Goal: Transaction & Acquisition: Purchase product/service

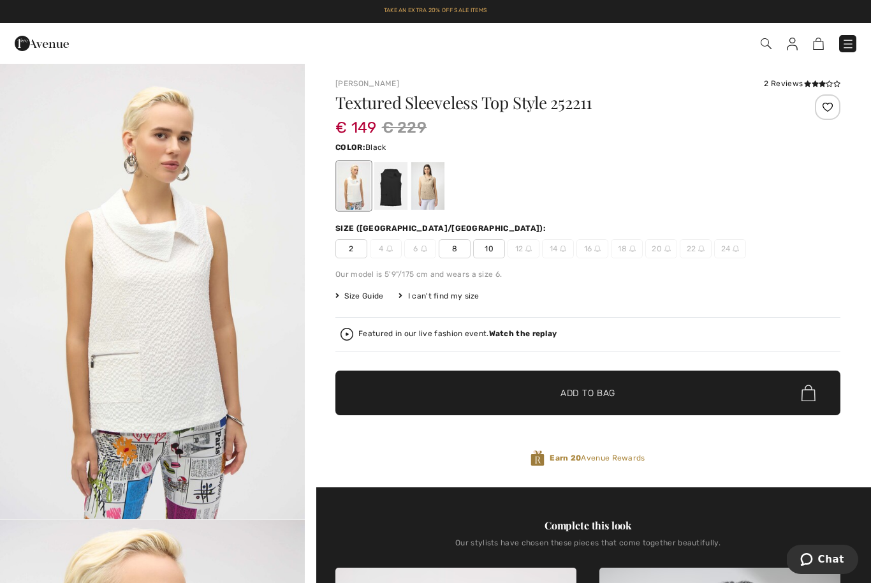
click at [400, 181] on div at bounding box center [390, 186] width 33 height 48
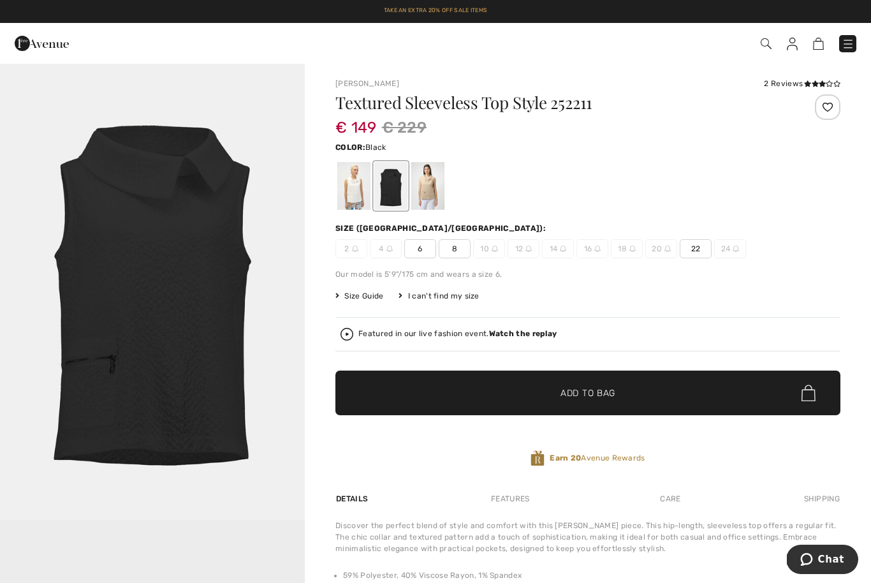
click at [696, 249] on span "22" at bounding box center [696, 248] width 32 height 19
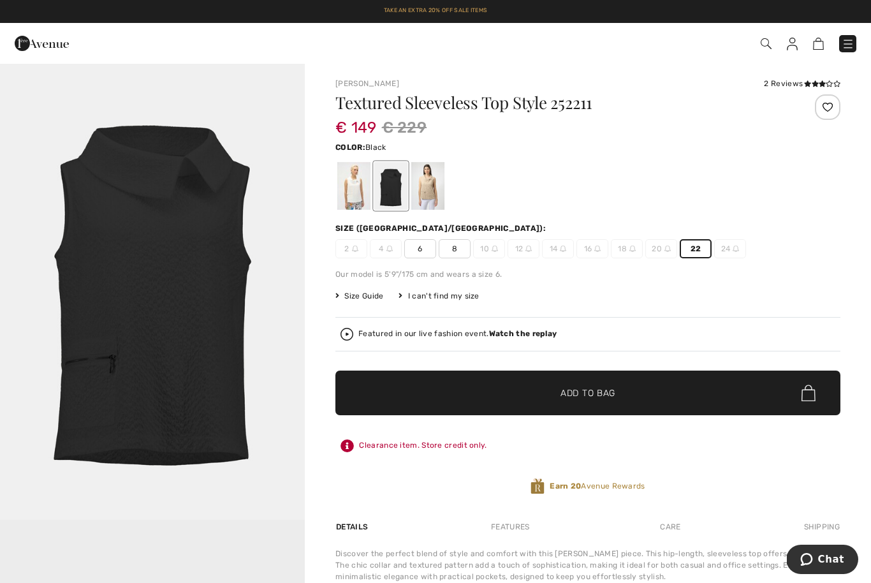
click at [597, 391] on span "Add to Bag" at bounding box center [587, 392] width 55 height 13
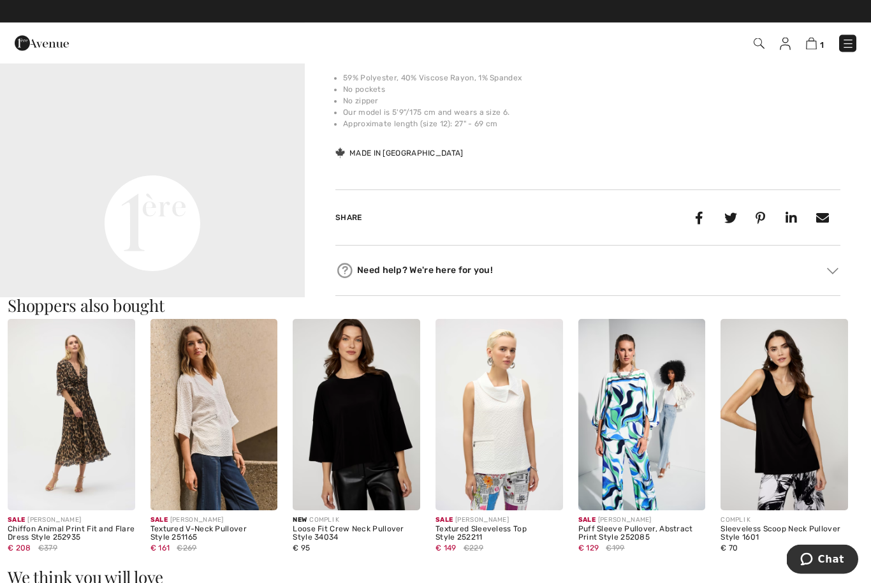
scroll to position [525, 0]
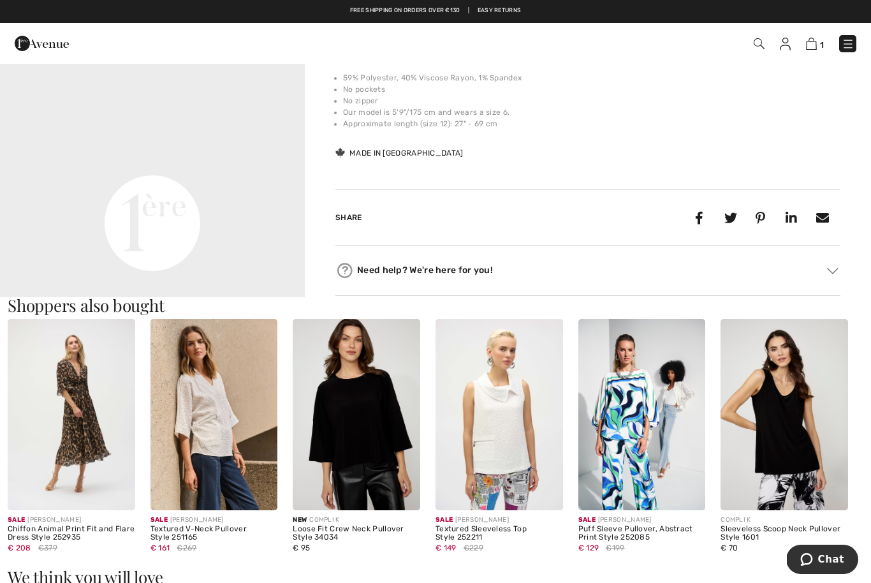
click at [789, 433] on img at bounding box center [783, 414] width 127 height 191
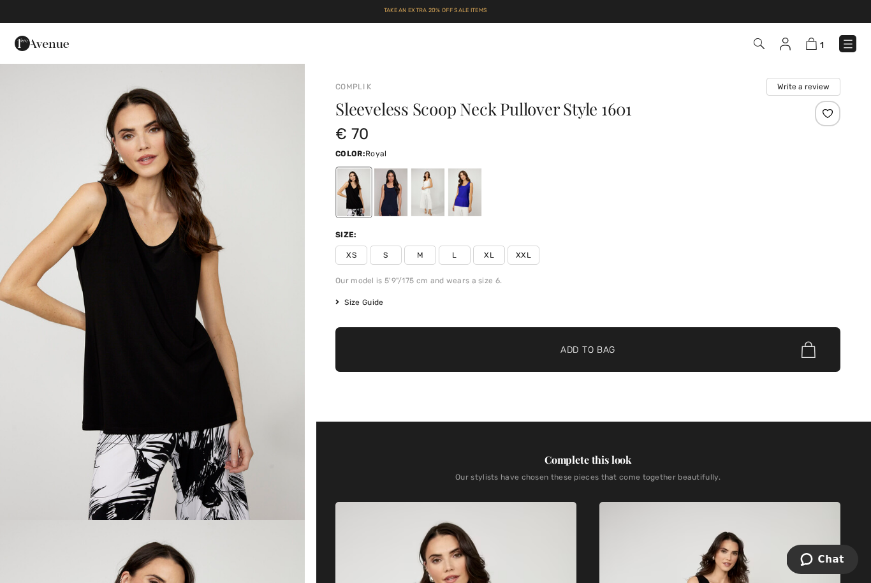
click at [465, 184] on div at bounding box center [464, 192] width 33 height 48
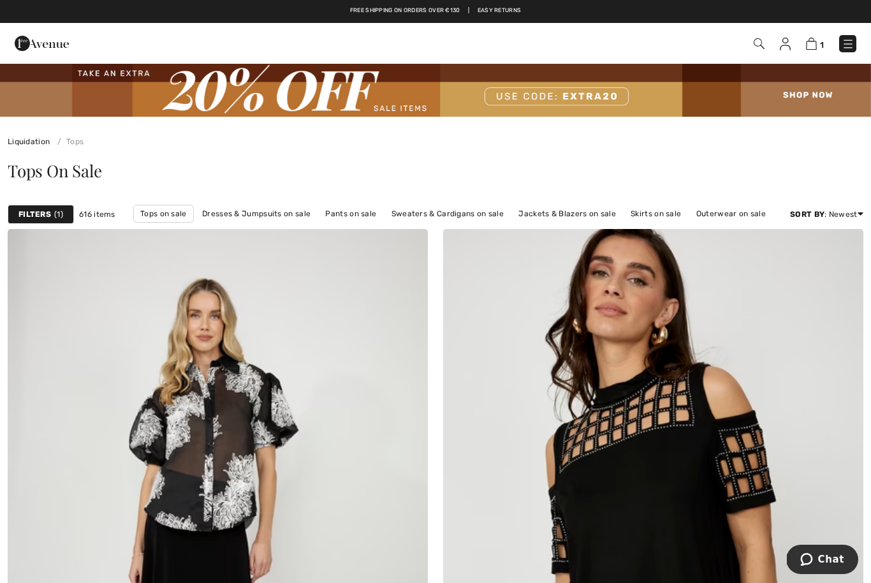
click at [38, 217] on strong "Filters" at bounding box center [34, 213] width 33 height 11
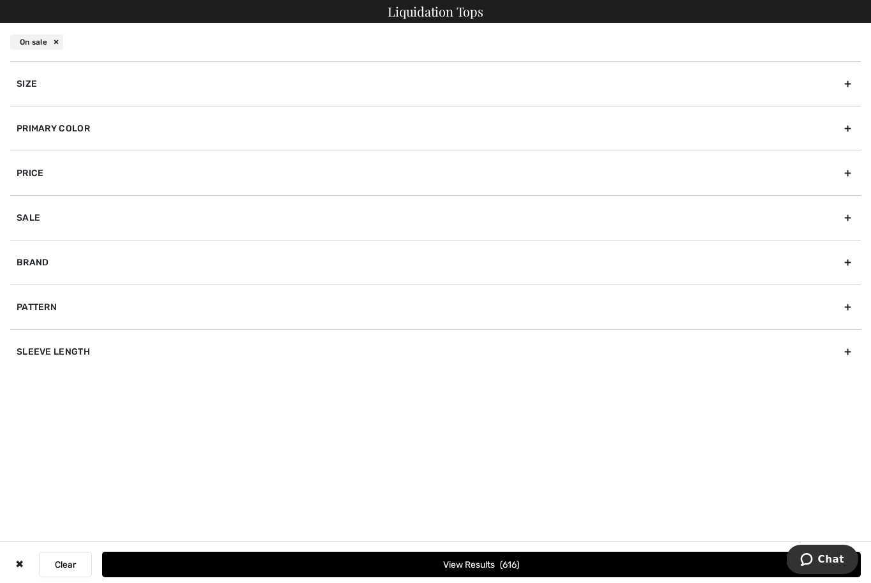
click at [50, 87] on div "Size" at bounding box center [435, 83] width 850 height 45
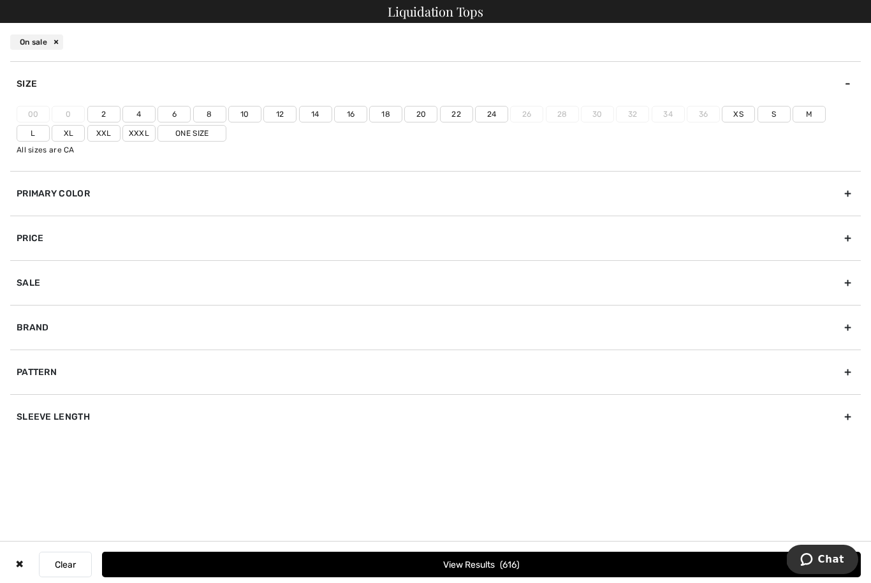
click at [421, 112] on label "20" at bounding box center [420, 114] width 33 height 17
click at [0, 0] on input"] "20" at bounding box center [0, 0] width 0 height 0
click at [458, 116] on label "22" at bounding box center [456, 114] width 33 height 17
click at [0, 0] on input"] "22" at bounding box center [0, 0] width 0 height 0
click at [465, 562] on button "View Results 129" at bounding box center [481, 563] width 759 height 25
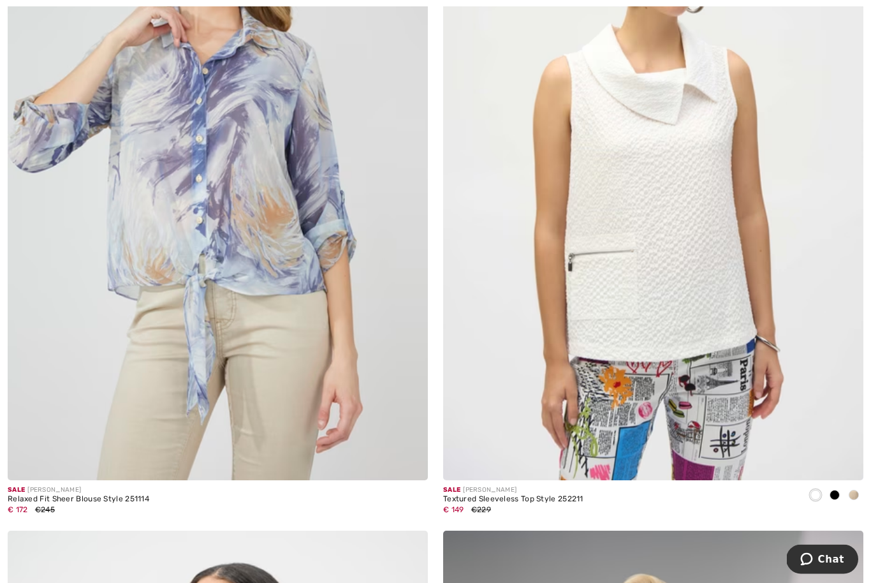
scroll to position [1060, 0]
click at [636, 357] on img at bounding box center [653, 165] width 420 height 630
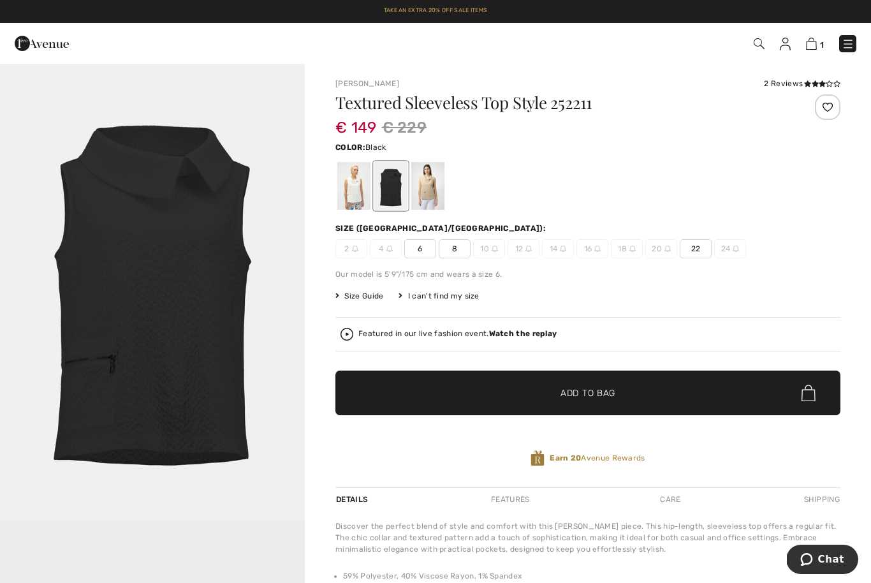
click at [353, 189] on div at bounding box center [353, 186] width 33 height 48
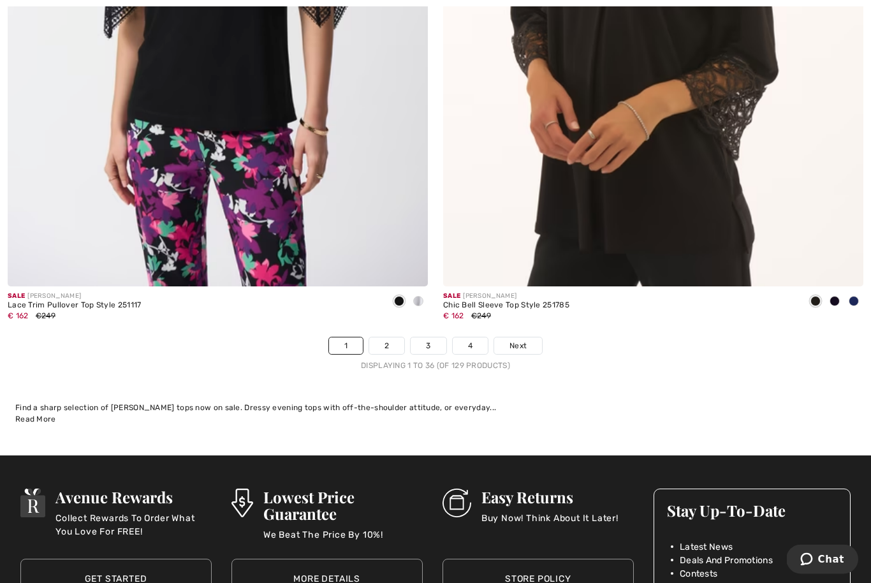
scroll to position [12439, 0]
click at [521, 340] on span "Next" at bounding box center [517, 345] width 17 height 11
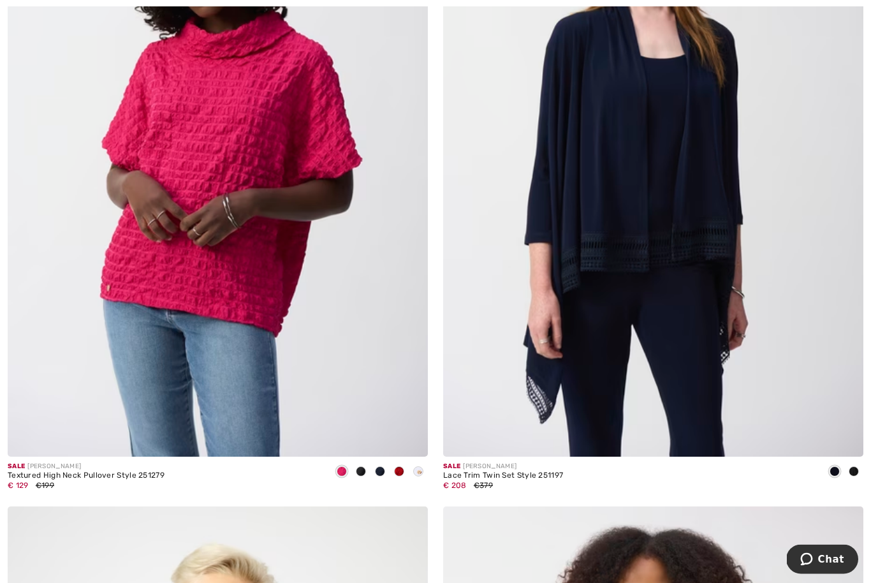
scroll to position [8867, 0]
click at [563, 449] on img at bounding box center [653, 141] width 420 height 630
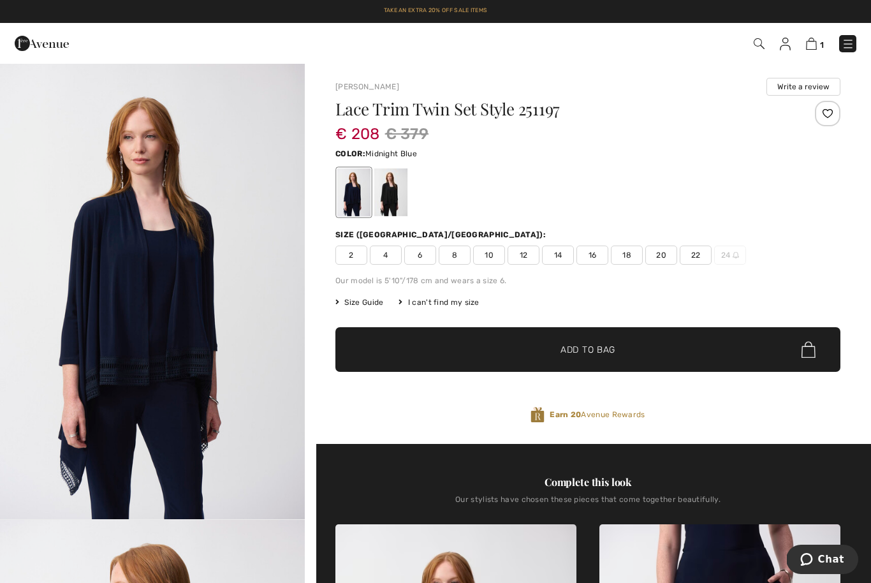
click at [664, 256] on span "20" at bounding box center [661, 254] width 32 height 19
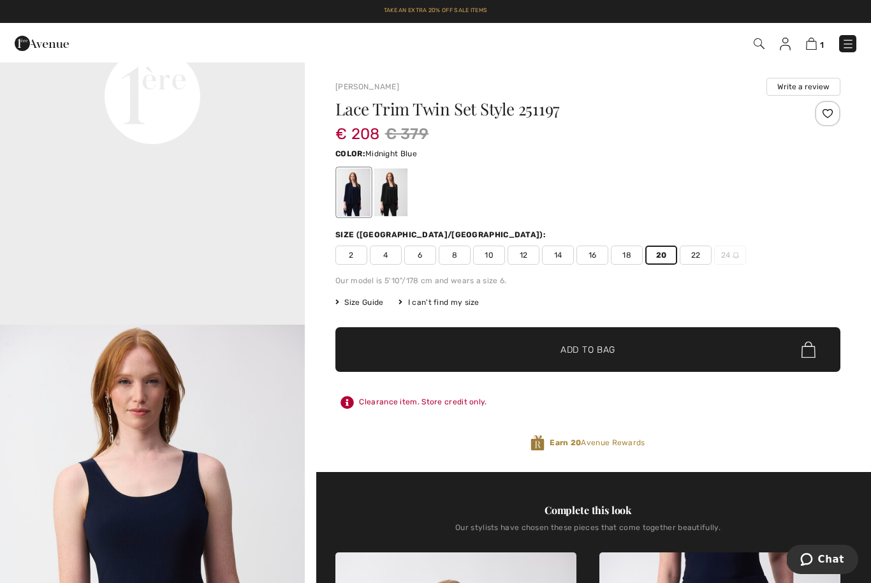
scroll to position [1099, 0]
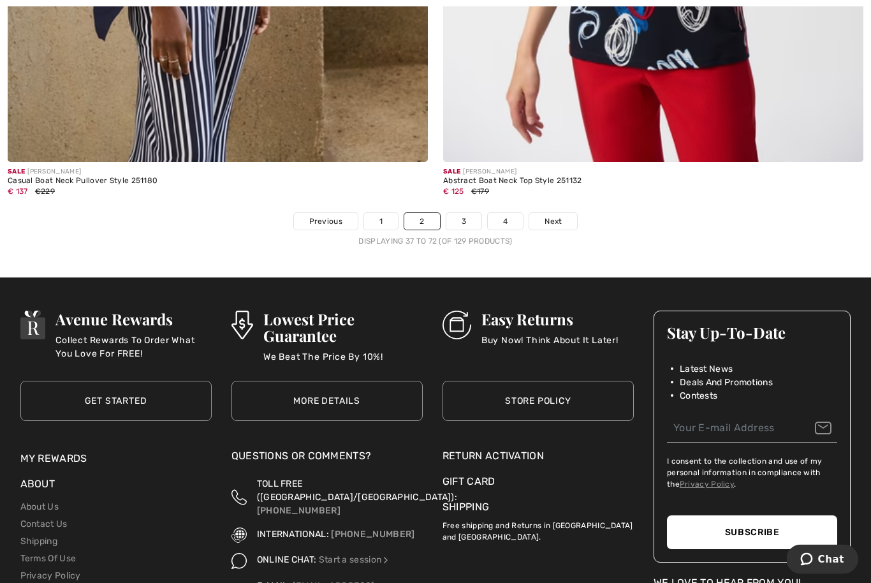
scroll to position [12607, 0]
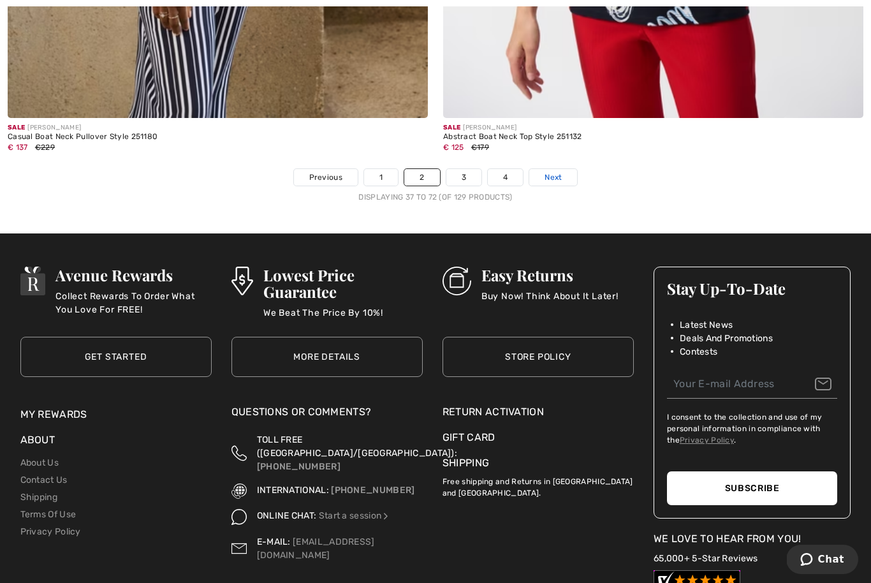
click at [559, 169] on link "Next" at bounding box center [553, 177] width 48 height 17
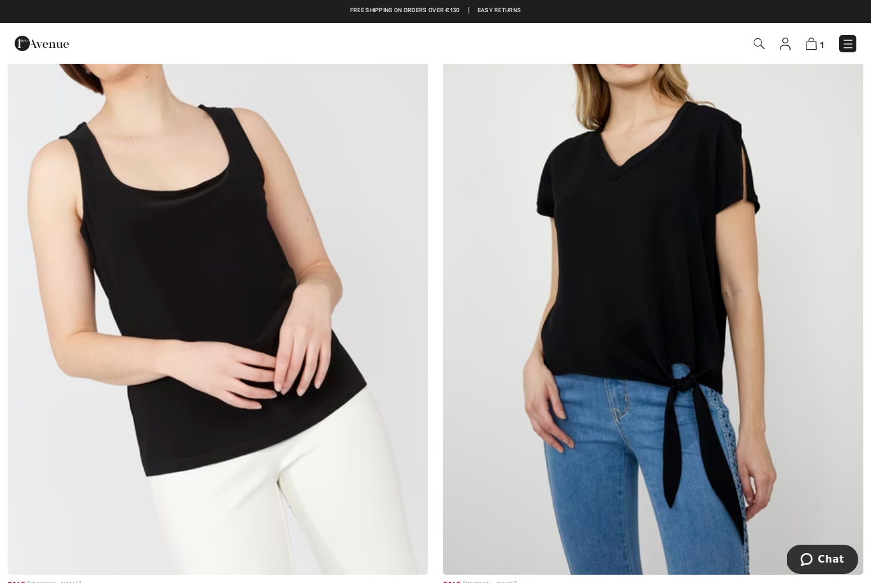
scroll to position [2326, 0]
click at [645, 279] on img at bounding box center [653, 260] width 420 height 630
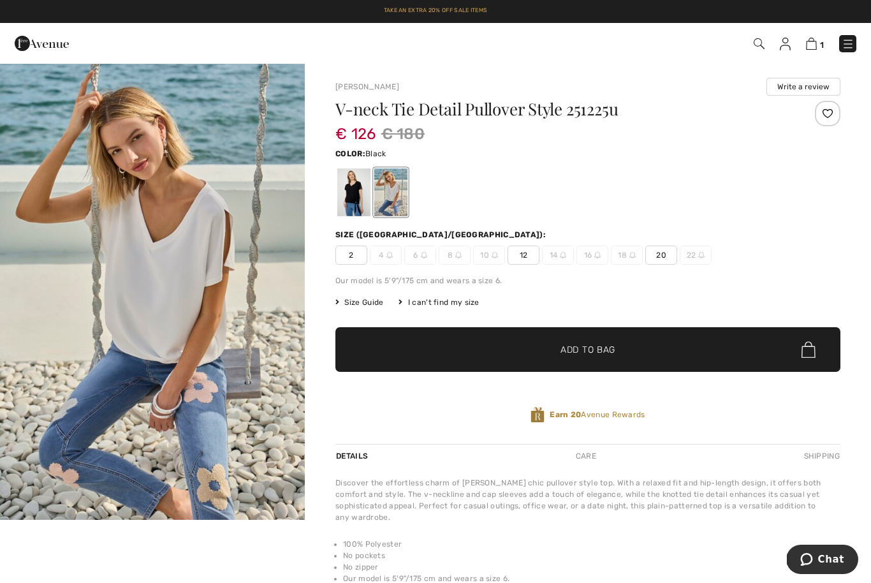
click at [358, 187] on div at bounding box center [353, 192] width 33 height 48
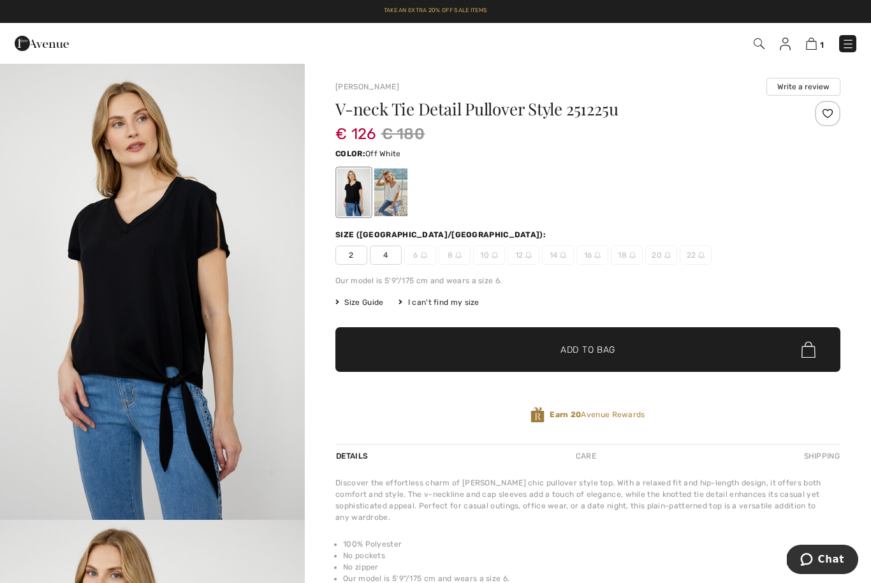
click at [386, 185] on div at bounding box center [390, 192] width 33 height 48
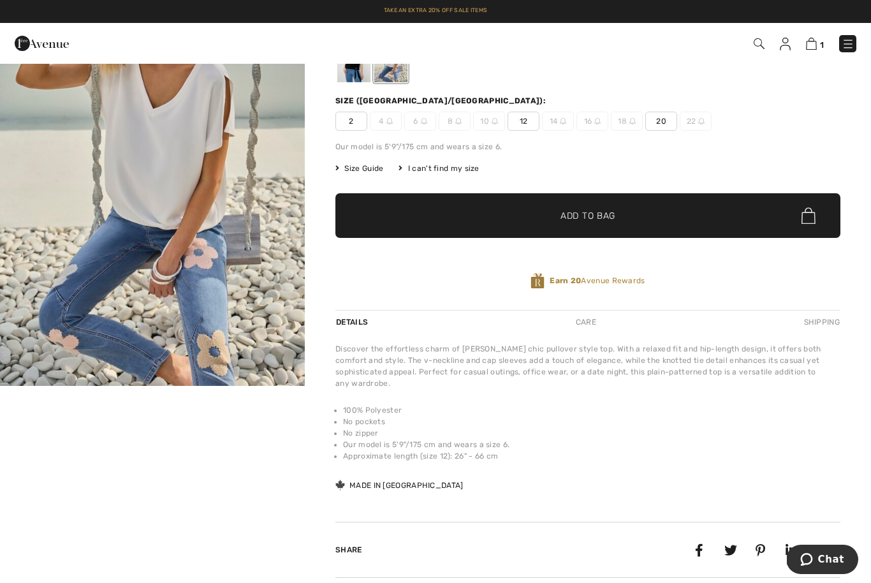
scroll to position [27, 0]
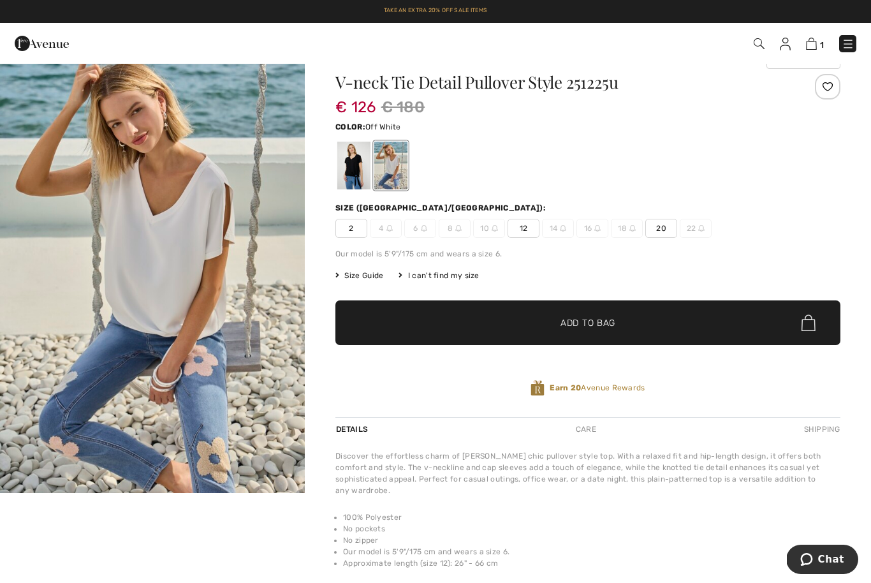
click at [256, 376] on img "1 / 1" at bounding box center [152, 264] width 305 height 457
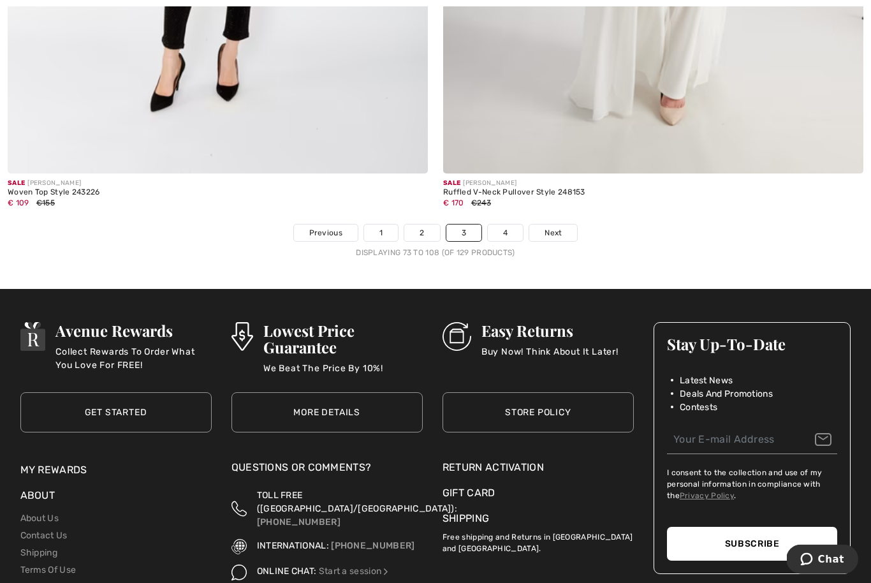
scroll to position [12552, 0]
click at [507, 224] on link "4" at bounding box center [505, 232] width 35 height 17
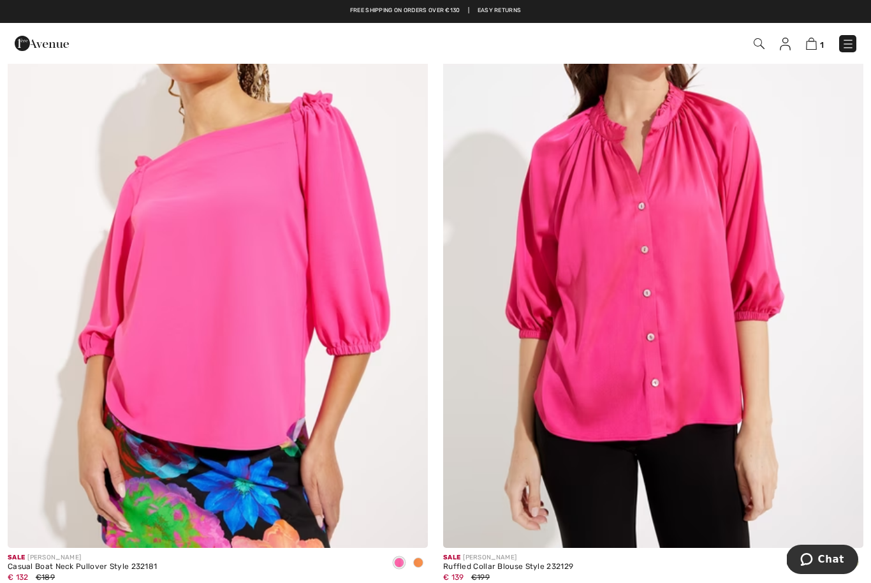
scroll to position [6566, 0]
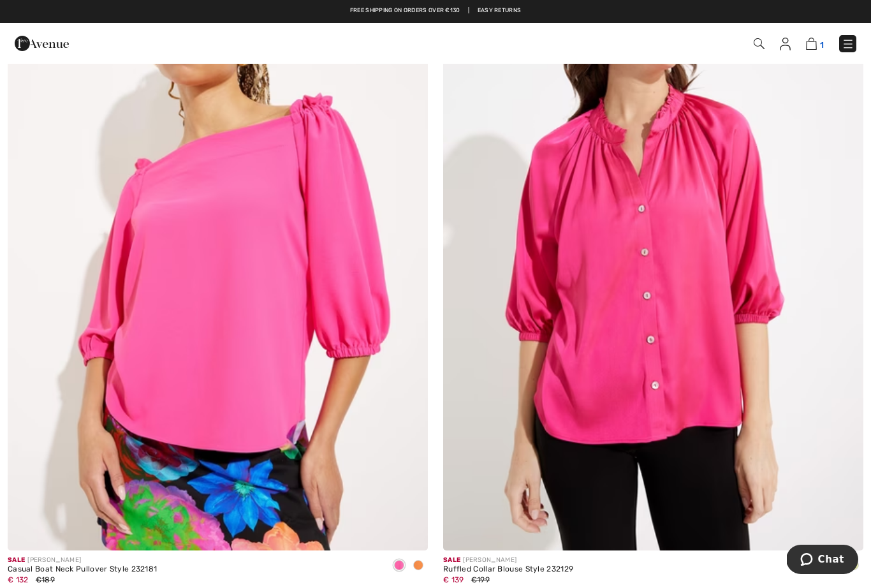
click at [815, 40] on img at bounding box center [811, 44] width 11 height 12
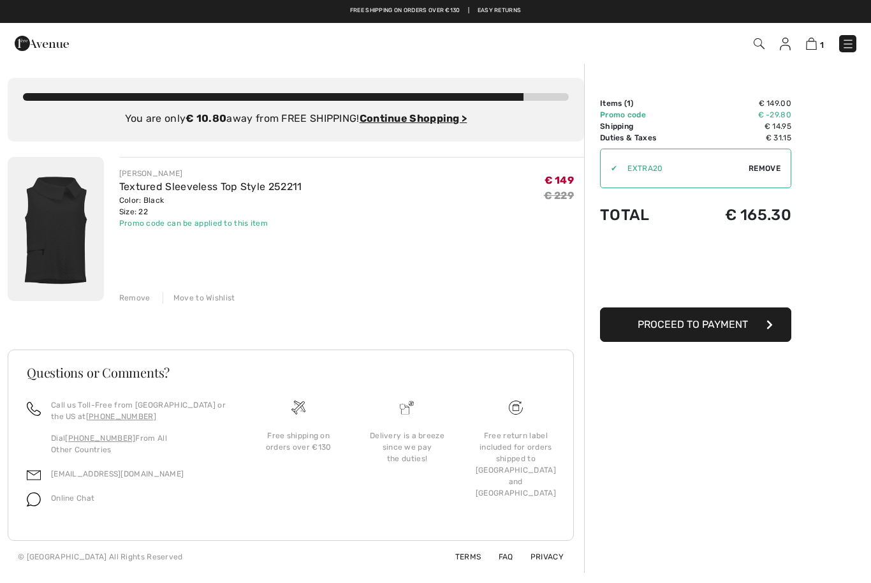
click at [214, 220] on div "Promo code can be applied to this item" at bounding box center [210, 222] width 183 height 11
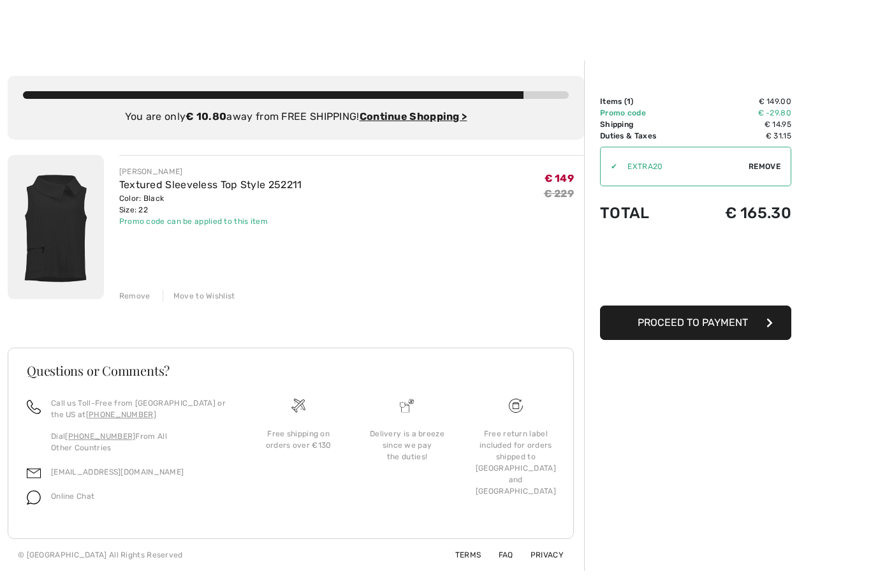
scroll to position [1, 0]
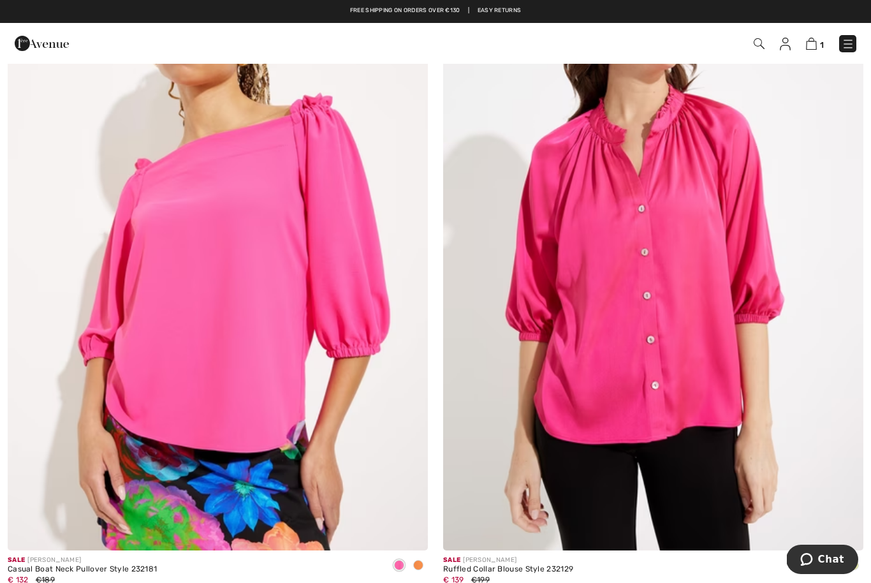
scroll to position [6565, 0]
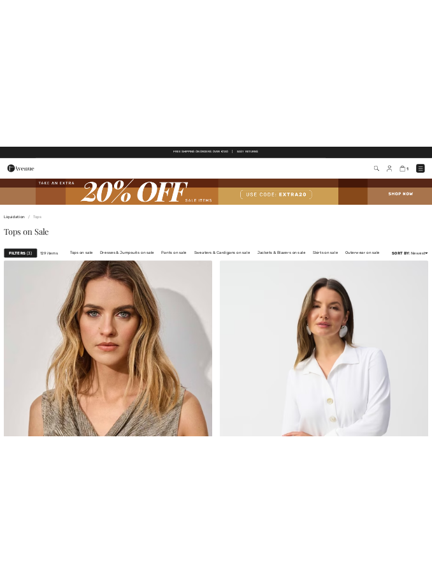
scroll to position [7526, 0]
